Goal: Transaction & Acquisition: Purchase product/service

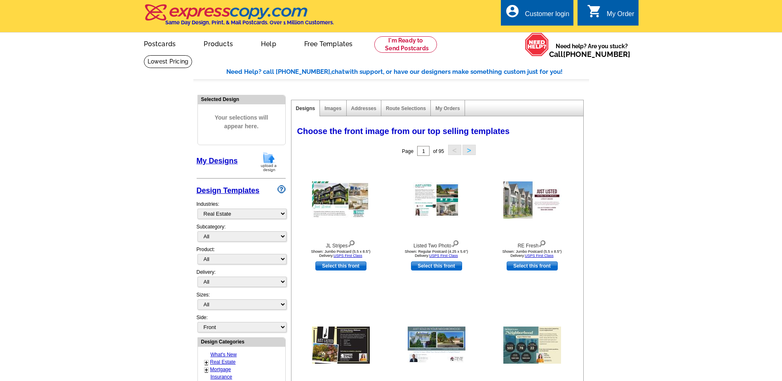
select select "785"
click at [336, 193] on img at bounding box center [341, 199] width 58 height 37
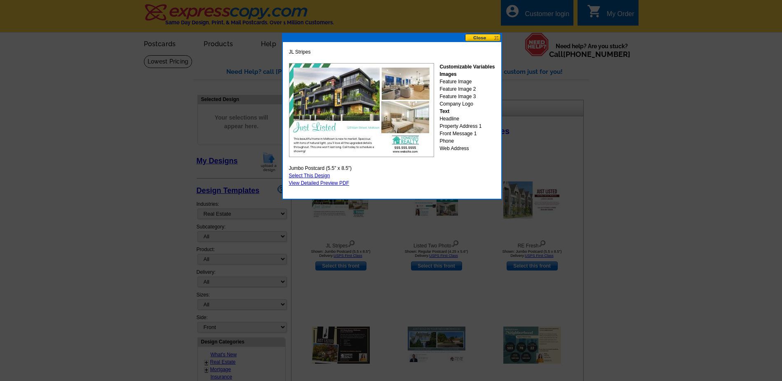
click at [496, 38] on button at bounding box center [483, 38] width 36 height 8
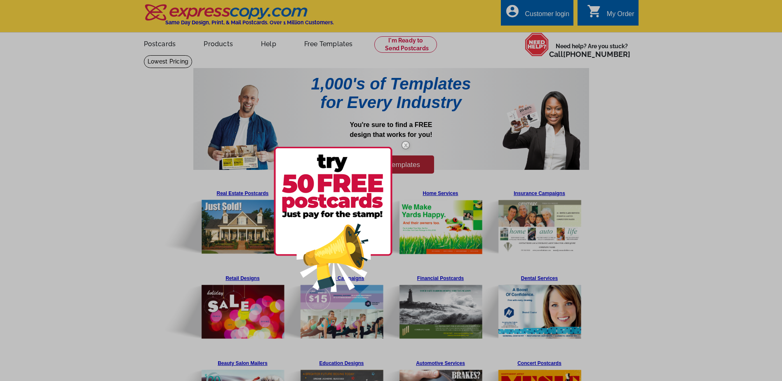
drag, startPoint x: 208, startPoint y: 54, endPoint x: 212, endPoint y: 61, distance: 8.1
click at [208, 54] on div at bounding box center [391, 190] width 782 height 381
click at [405, 142] on img at bounding box center [406, 145] width 24 height 24
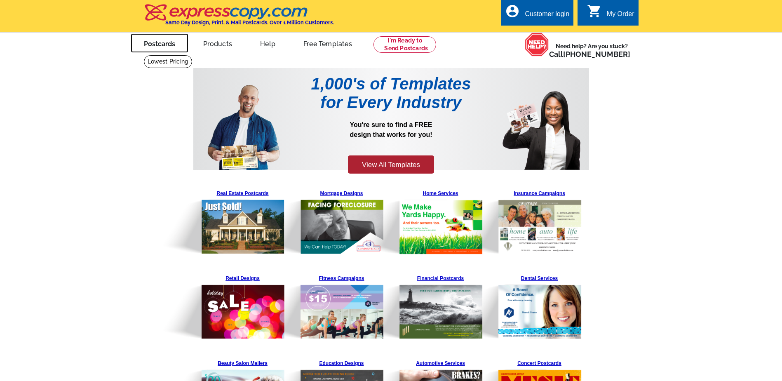
click at [163, 42] on link "Postcards" at bounding box center [160, 42] width 58 height 19
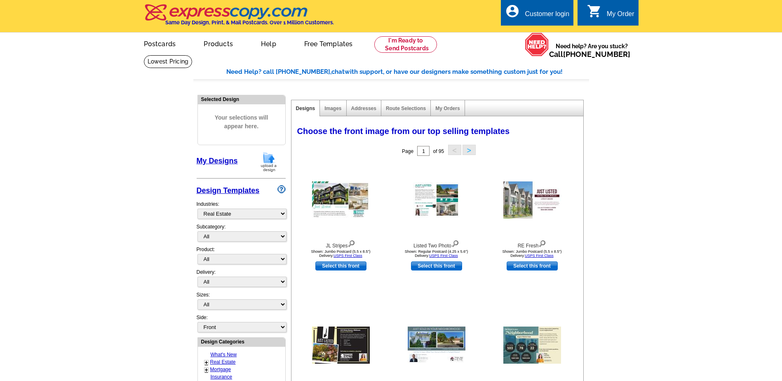
select select "785"
click at [248, 236] on select "All RE/MAX® Referrals Keller Williams® Berkshire Hathaway Home Services Century…" at bounding box center [241, 236] width 89 height 10
click at [197, 232] on select "All RE/MAX® Referrals Keller Williams® Berkshire Hathaway Home Services Century…" at bounding box center [241, 236] width 89 height 10
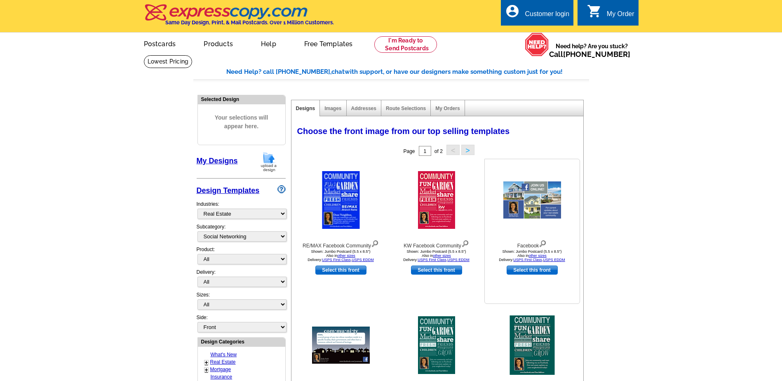
click at [518, 202] on img at bounding box center [532, 199] width 58 height 37
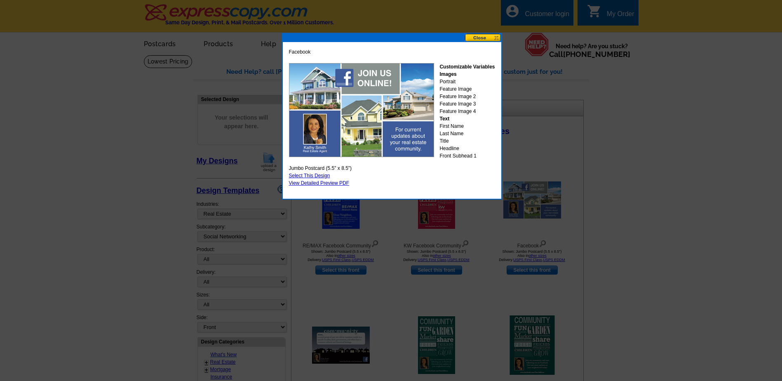
click at [496, 38] on button at bounding box center [483, 38] width 36 height 8
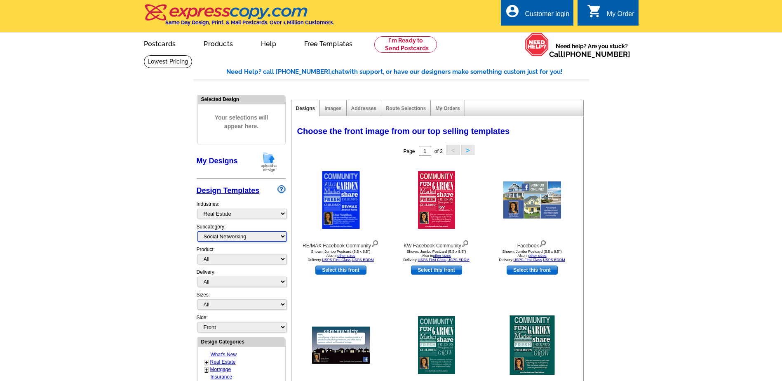
click at [242, 235] on select "All RE/MAX® Referrals Keller Williams® Berkshire Hathaway Home Services Century…" at bounding box center [241, 236] width 89 height 10
select select "786"
click at [197, 232] on select "All RE/MAX® Referrals Keller Williams® Berkshire Hathaway Home Services Century…" at bounding box center [241, 236] width 89 height 10
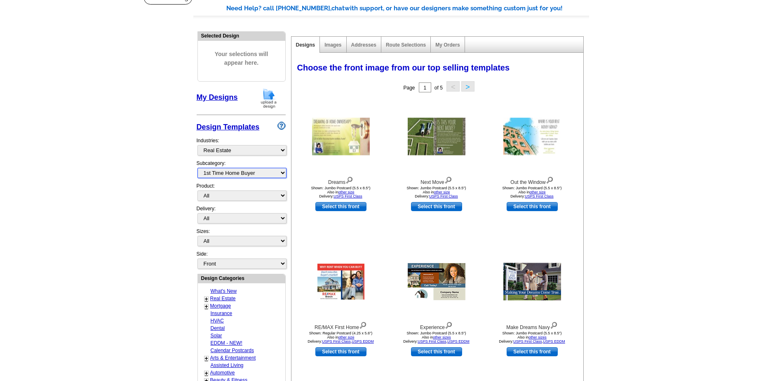
scroll to position [82, 0]
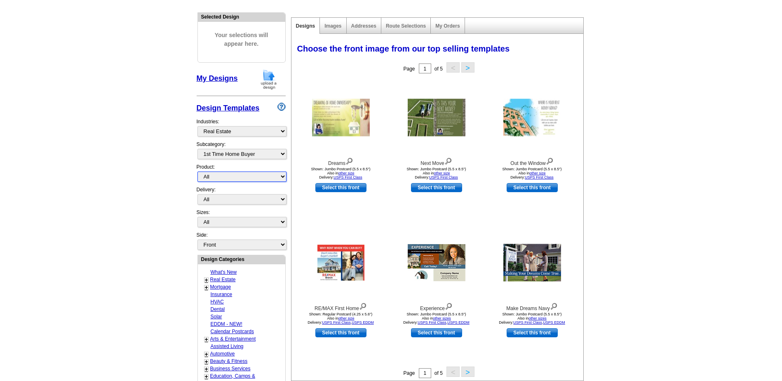
click at [249, 178] on select "All Postcards Letters and flyers Business Cards Door Hangers Greeting Cards" at bounding box center [241, 176] width 89 height 10
select select "1"
click at [197, 172] on select "All Postcards Letters and flyers Business Cards Door Hangers Greeting Cards" at bounding box center [241, 176] width 89 height 10
click at [249, 199] on select "All First Class Mail Shipped to Me EDDM Save 66% on Postage" at bounding box center [241, 199] width 89 height 10
click at [197, 195] on select "All First Class Mail Shipped to Me EDDM Save 66% on Postage" at bounding box center [241, 199] width 89 height 10
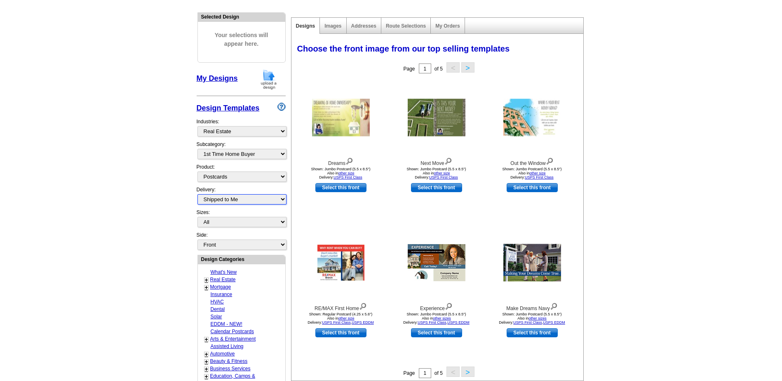
click at [264, 199] on select "All First Class Mail Shipped to Me EDDM Save 66% on Postage" at bounding box center [241, 199] width 89 height 10
select select "1"
click at [197, 195] on select "All First Class Mail Shipped to Me EDDM Save 66% on Postage" at bounding box center [241, 199] width 89 height 10
click at [257, 225] on select "All Jumbo Postcard (5.5" x 8.5") Regular Postcard (4.25" x 5.6") Panoramic Post…" at bounding box center [241, 222] width 89 height 10
select select "2"
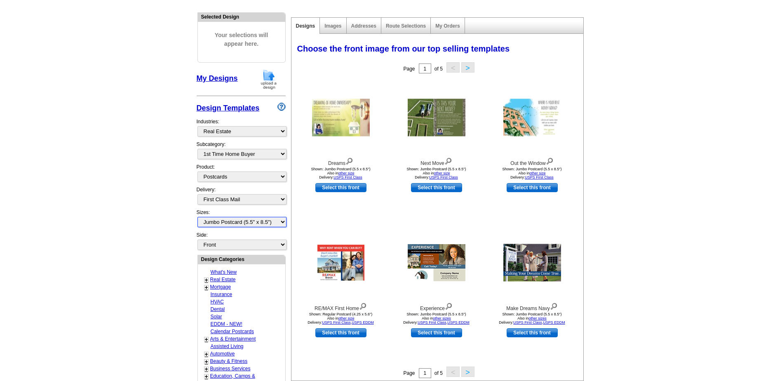
click at [197, 217] on select "All Jumbo Postcard (5.5" x 8.5") Regular Postcard (4.25" x 5.6") Panoramic Post…" at bounding box center [241, 222] width 89 height 10
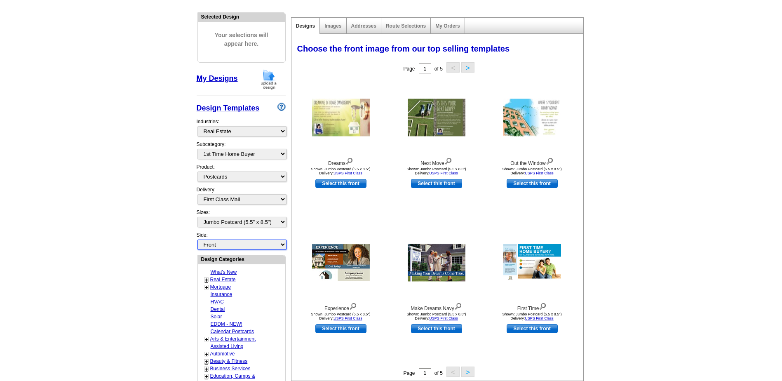
click at [263, 246] on select "Front Back" at bounding box center [241, 244] width 89 height 10
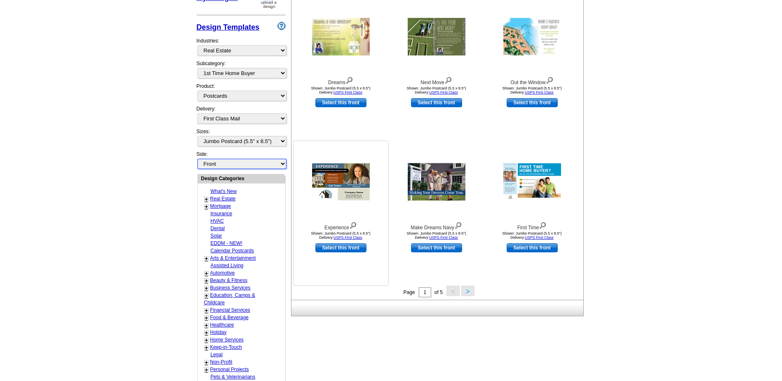
scroll to position [165, 0]
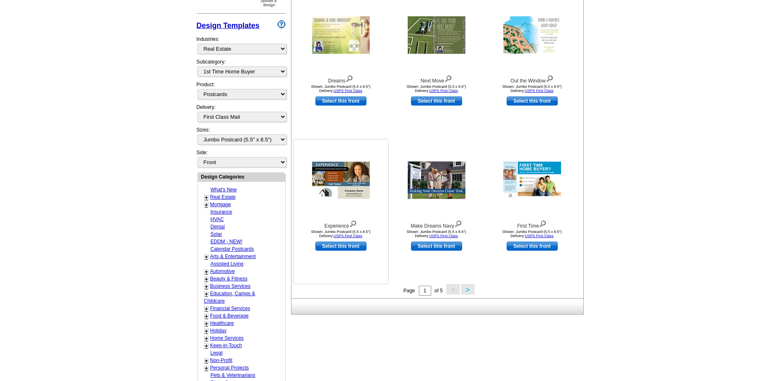
click at [346, 181] on img at bounding box center [341, 180] width 58 height 37
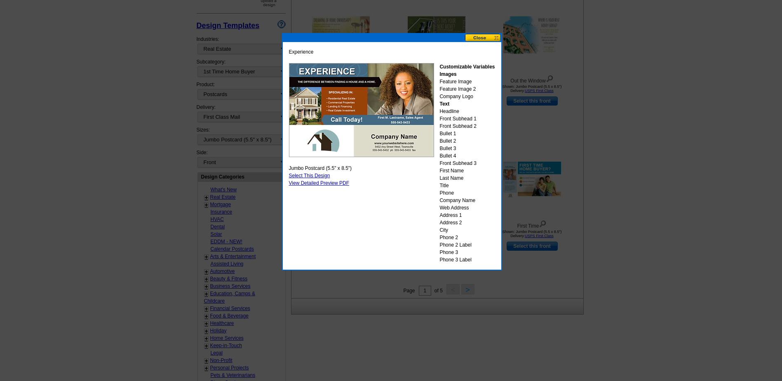
click at [478, 40] on button at bounding box center [483, 38] width 36 height 8
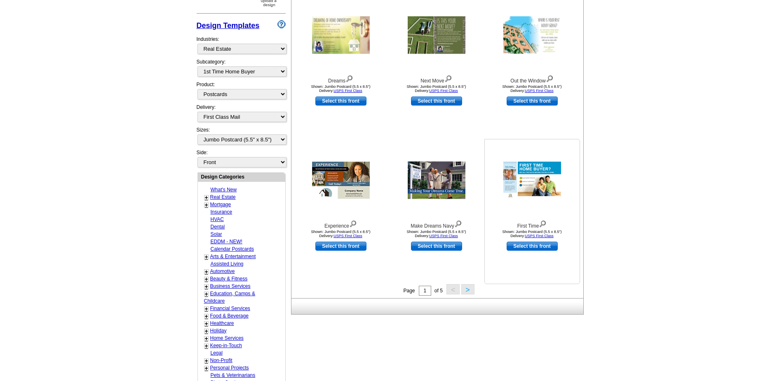
click at [531, 178] on img at bounding box center [532, 180] width 58 height 37
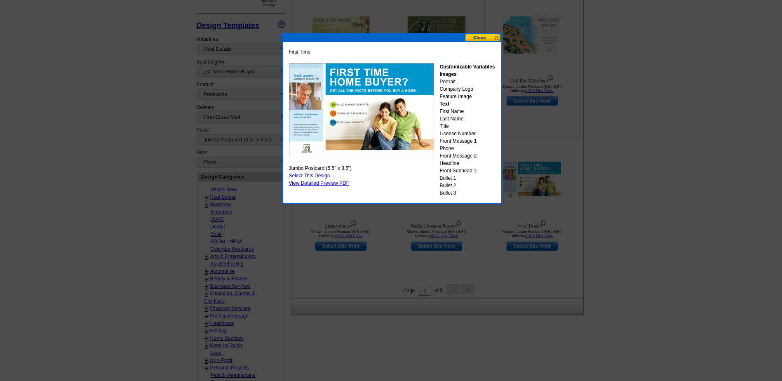
click at [486, 38] on button at bounding box center [483, 38] width 36 height 8
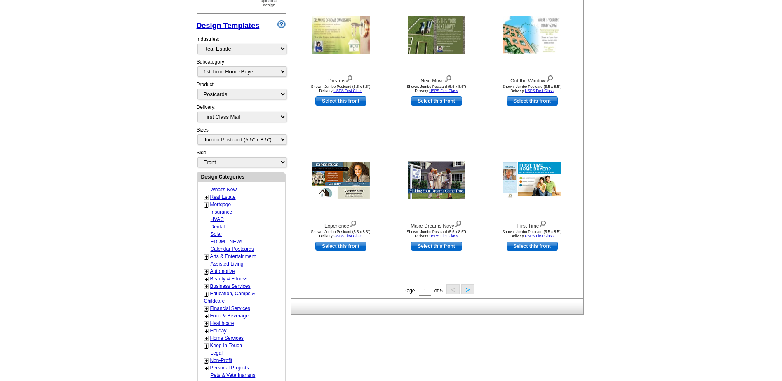
click at [469, 288] on button ">" at bounding box center [467, 289] width 13 height 10
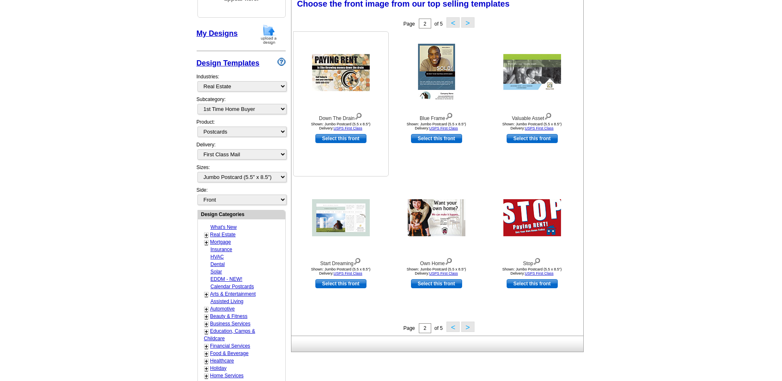
scroll to position [122, 0]
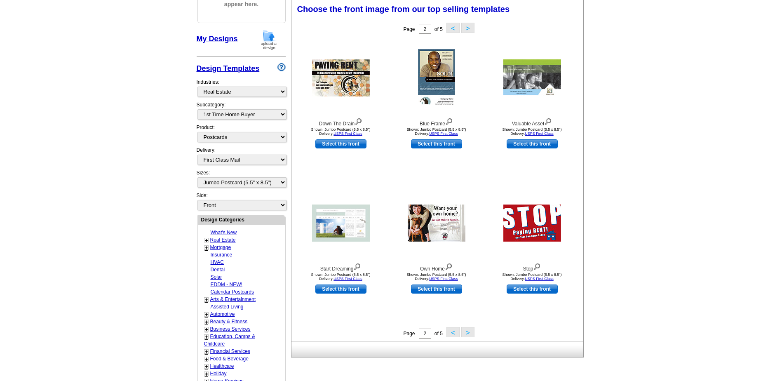
click at [451, 331] on button "<" at bounding box center [452, 332] width 13 height 10
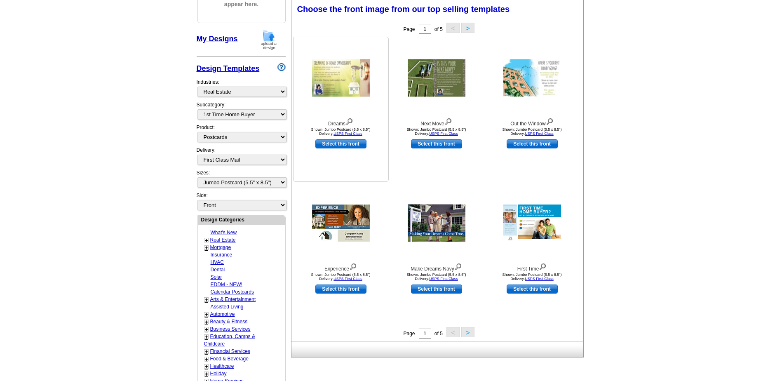
click at [337, 143] on link "Select this front" at bounding box center [340, 143] width 51 height 9
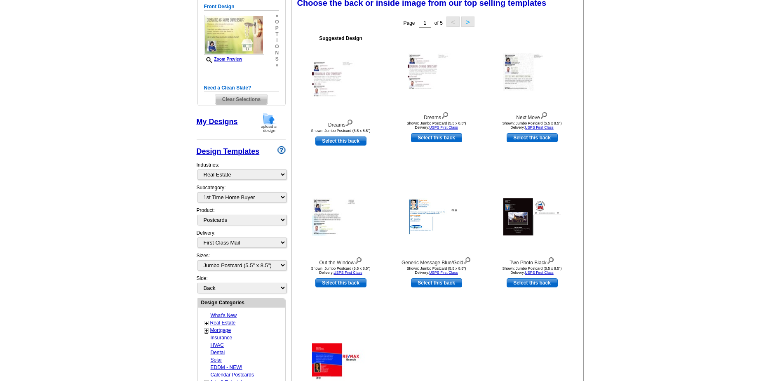
scroll to position [124, 0]
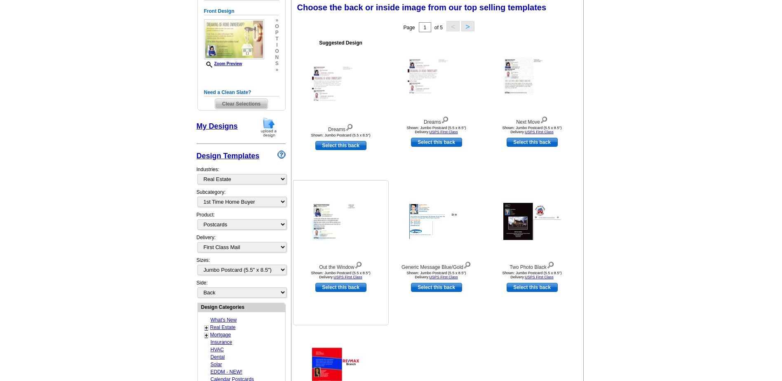
click at [338, 289] on link "Select this back" at bounding box center [340, 287] width 51 height 9
select select "front"
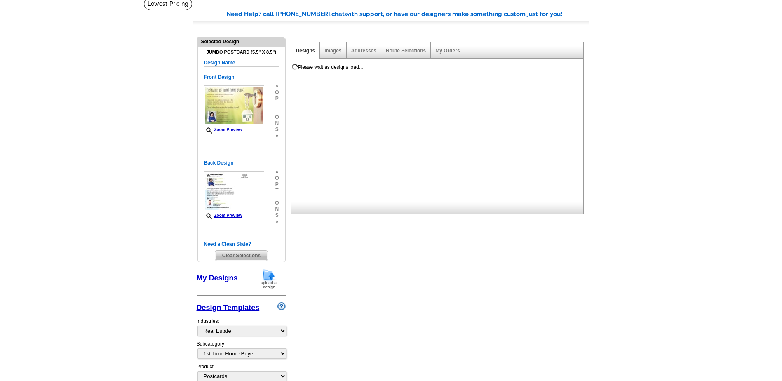
scroll to position [41, 0]
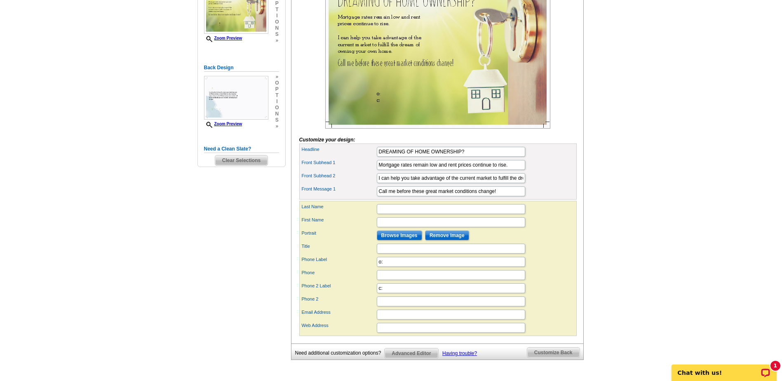
scroll to position [165, 0]
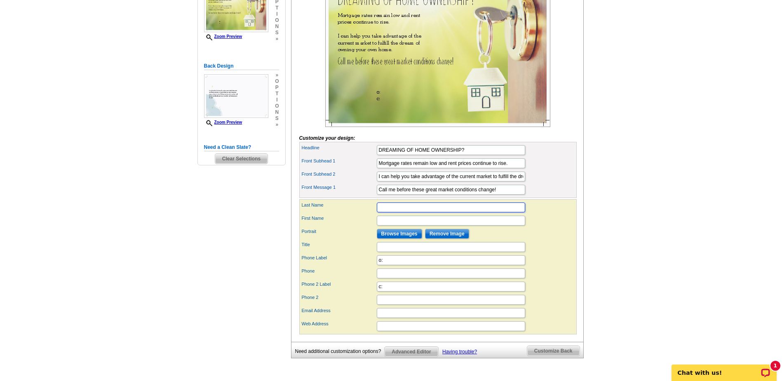
click at [415, 212] on input "Last Name" at bounding box center [451, 207] width 148 height 10
type input "Garrett"
type input "Christina"
click at [406, 239] on input "Browse Images" at bounding box center [399, 234] width 45 height 10
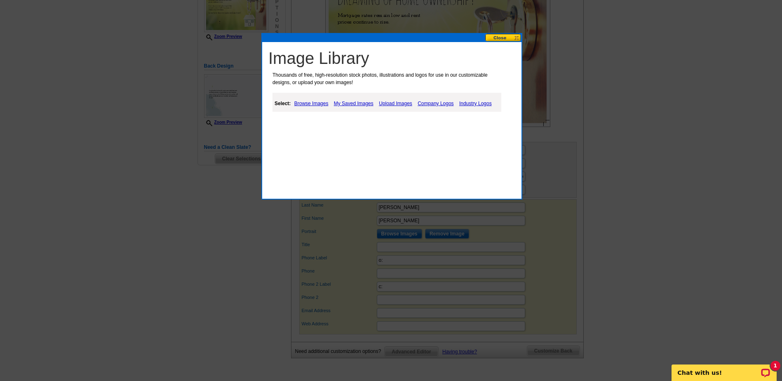
click at [316, 103] on link "Browse Images" at bounding box center [311, 104] width 38 height 10
click at [406, 103] on link "Upload Images" at bounding box center [396, 104] width 38 height 10
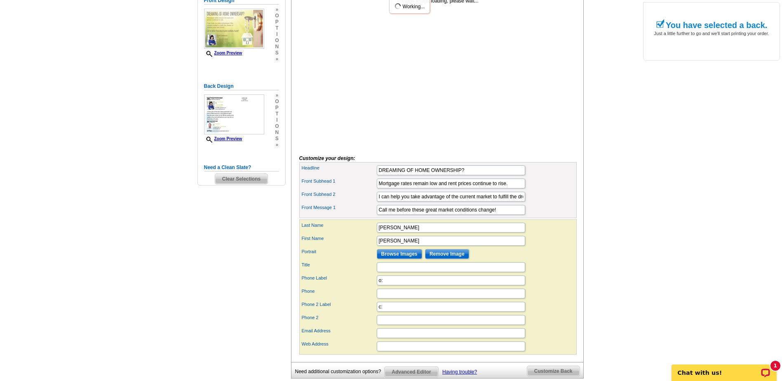
scroll to position [165, 0]
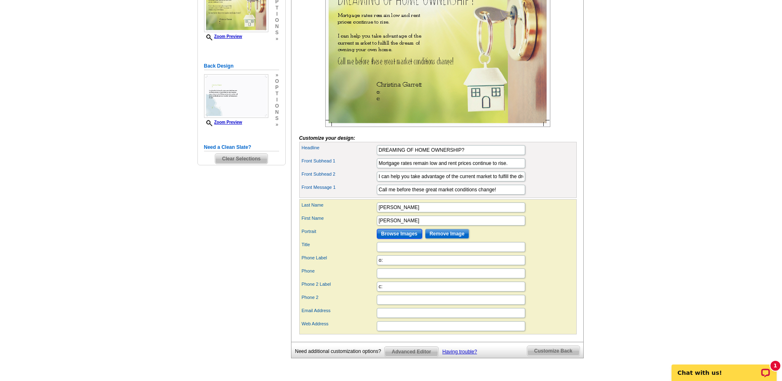
click at [408, 239] on input "Browse Images" at bounding box center [399, 234] width 45 height 10
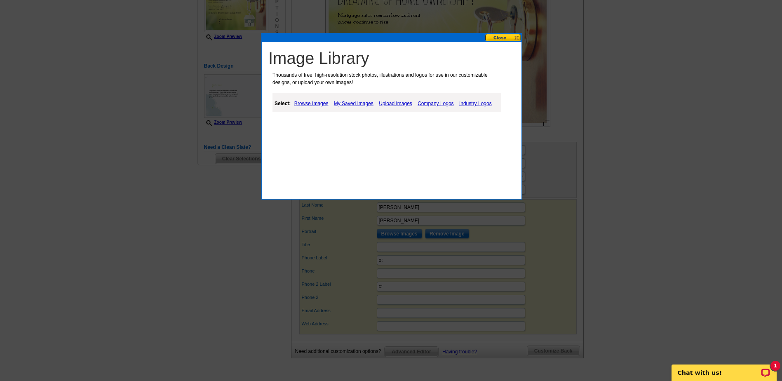
click at [406, 103] on link "Upload Images" at bounding box center [396, 104] width 38 height 10
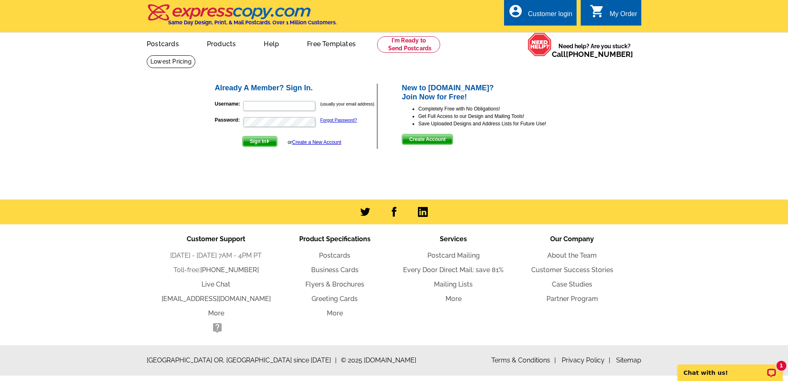
click at [307, 142] on link "Create a New Account" at bounding box center [316, 142] width 49 height 6
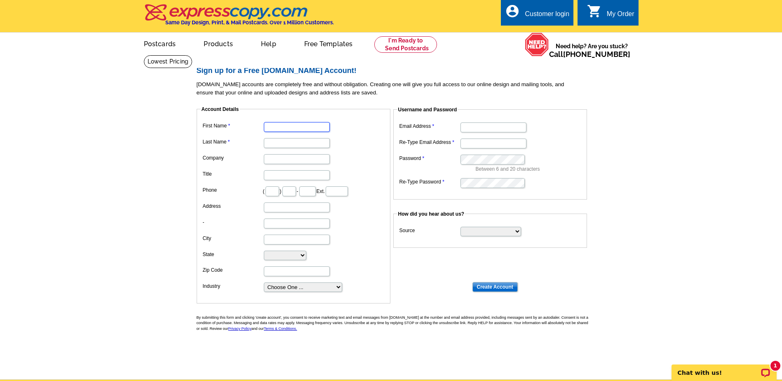
click at [293, 128] on input "First Name" at bounding box center [297, 127] width 66 height 10
type input "[PERSON_NAME]"
type input "Cutis and Sons"
click at [300, 176] on input "Title" at bounding box center [297, 175] width 66 height 10
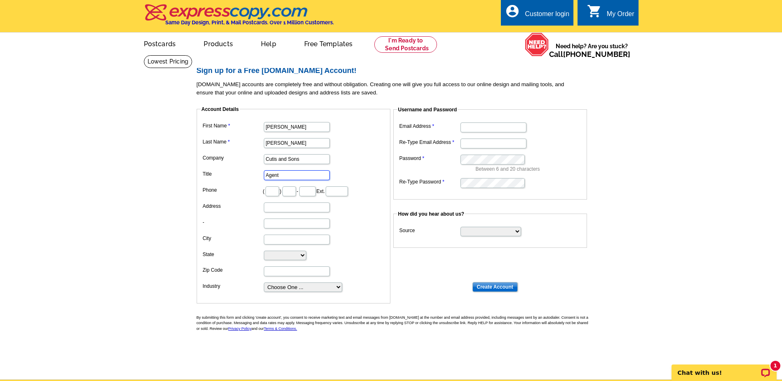
type input "Agent"
click at [279, 192] on input "text" at bounding box center [272, 191] width 14 height 10
type input "417"
type input "667"
type input "1949"
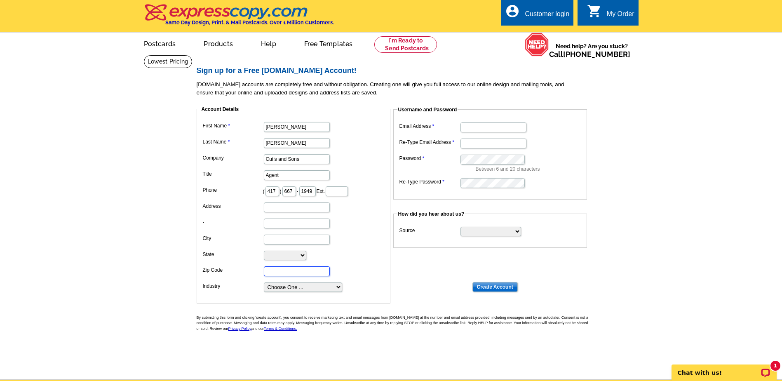
type input "64772"
type input "[EMAIL_ADDRESS][DOMAIN_NAME]"
click at [306, 209] on input "Address" at bounding box center [297, 207] width 66 height 10
type input "523 S College"
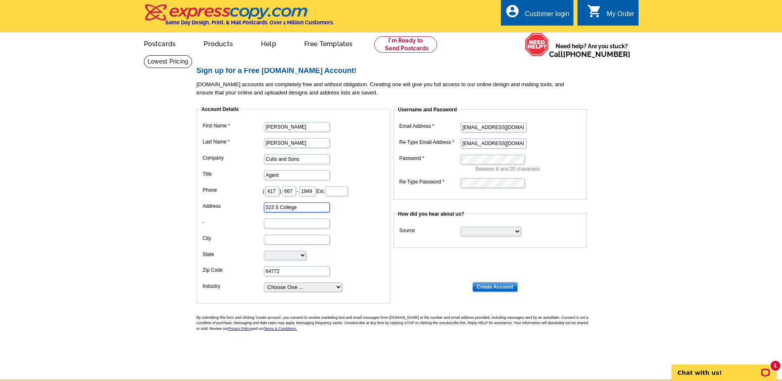
type input "[US_STATE]"
select select "MO"
click at [319, 288] on select "Choose One ... Residential Real Estate Accounting Agriculture Architecture Arts…" at bounding box center [303, 286] width 78 height 9
select select "2"
click at [264, 283] on select "Choose One ... Residential Real Estate Accounting Agriculture Architecture Arts…" at bounding box center [303, 286] width 78 height 9
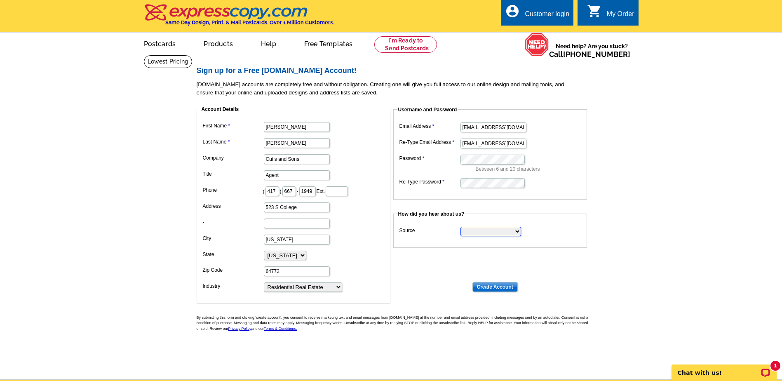
click at [474, 230] on select "Search Engine Television Ad Direct Mail Postcard Email Referred by a friend Oth…" at bounding box center [490, 231] width 61 height 9
select select "other"
click at [460, 227] on select "Search Engine Television Ad Direct Mail Postcard Email Referred by a friend Oth…" at bounding box center [490, 231] width 61 height 9
click at [486, 287] on input "Create Account" at bounding box center [494, 287] width 45 height 10
